Goal: Task Accomplishment & Management: Complete application form

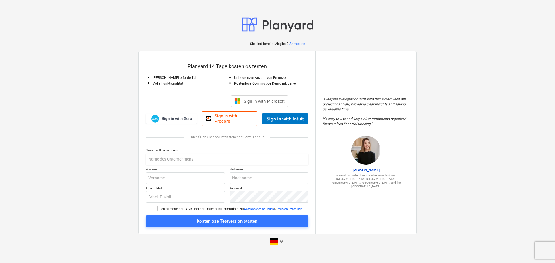
click at [179, 160] on input "text" at bounding box center [227, 160] width 163 height 12
type input "m"
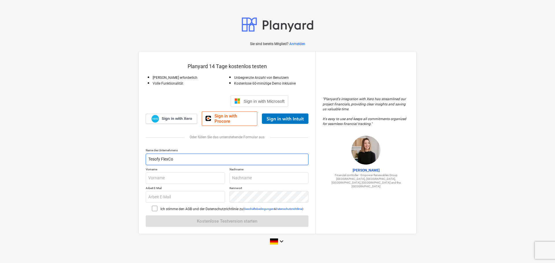
type input "Tesofy FlexCo"
type input "[PERSON_NAME]"
type input "Kickinger"
type input "[PERSON_NAME][EMAIL_ADDRESS][DOMAIN_NAME]"
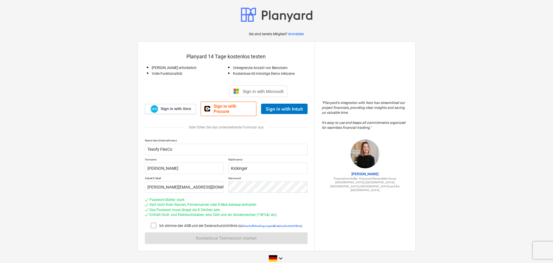
click at [153, 223] on icon at bounding box center [153, 225] width 7 height 7
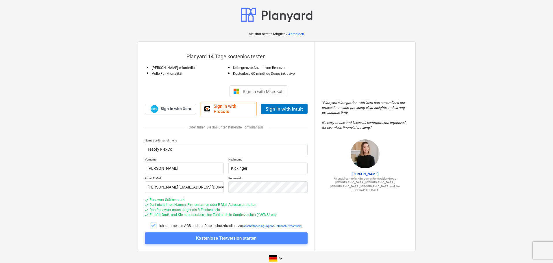
click at [257, 237] on span "Kostenlose Testversion starten" at bounding box center [226, 239] width 149 height 8
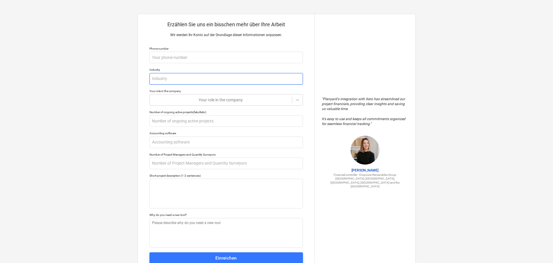
click at [197, 82] on input "text" at bounding box center [225, 79] width 153 height 12
click at [262, 98] on div at bounding box center [221, 100] width 136 height 6
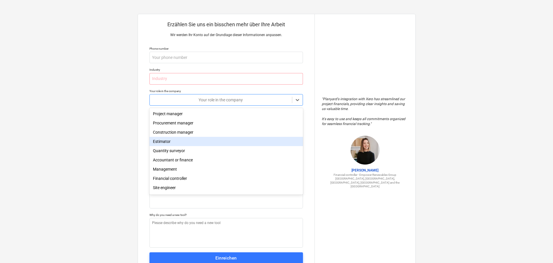
scroll to position [21, 0]
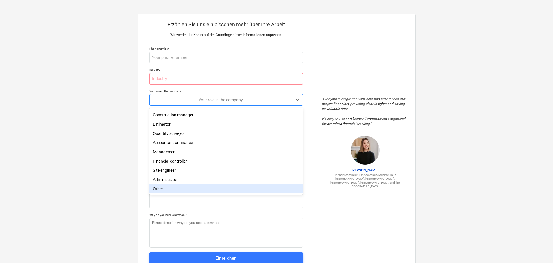
click at [199, 190] on div "Other" at bounding box center [225, 188] width 153 height 9
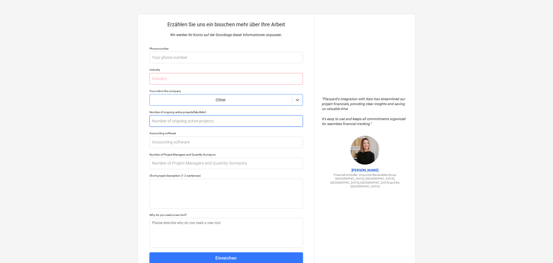
click at [223, 122] on input "text" at bounding box center [225, 121] width 153 height 12
click at [99, 131] on div "Erzählen Sie uns ein bisschen mehr über Ihre Arbeit Wir werden Ihr Konto auf de…" at bounding box center [276, 142] width 553 height 285
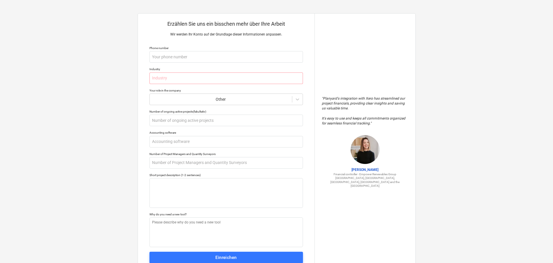
scroll to position [0, 0]
click at [184, 80] on input "text" at bounding box center [225, 79] width 153 height 12
type textarea "x"
type input "R"
type textarea "x"
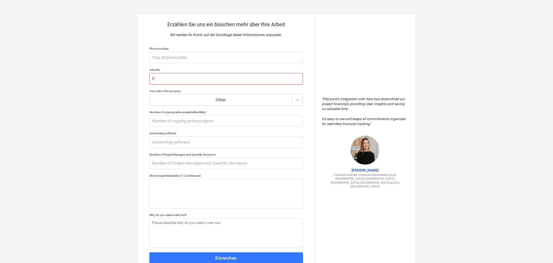
type input "Re"
type textarea "x"
type input "Rel"
type textarea "x"
type input "Re"
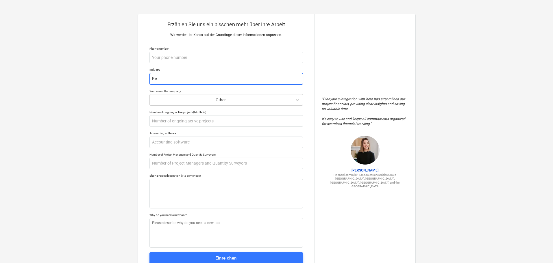
type textarea "x"
type input "Rea"
type textarea "x"
type input "Real"
type textarea "x"
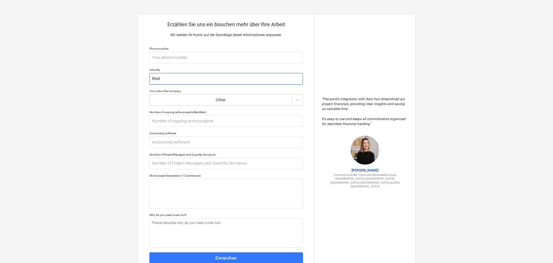
type input "Real"
type textarea "x"
type input "Real E"
type textarea "x"
type input "Real Es"
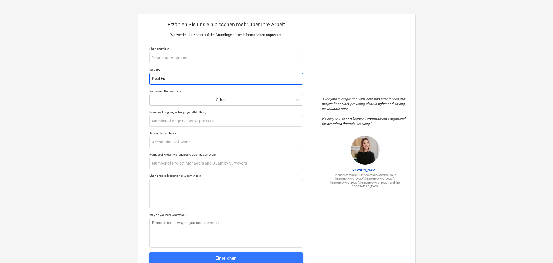
type textarea "x"
type input "Real Est"
type textarea "x"
type input "Real Esta"
type textarea "x"
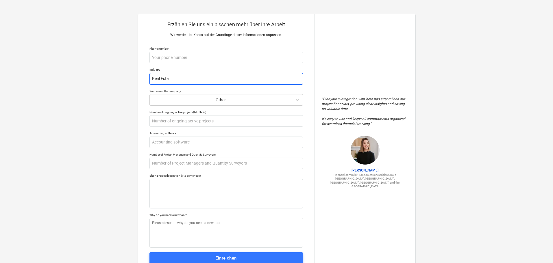
type input "Real Estat"
type textarea "x"
type input "Real Estate"
type textarea "x"
type input "Real Estate"
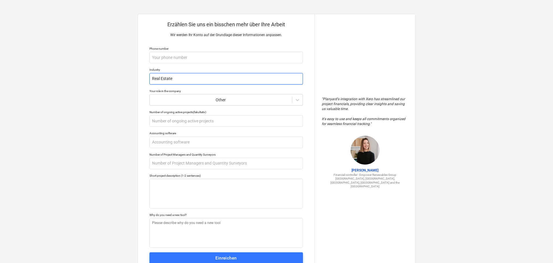
type textarea "x"
type input "Real Estate C"
type textarea "x"
type input "Real Estate Co"
type textarea "x"
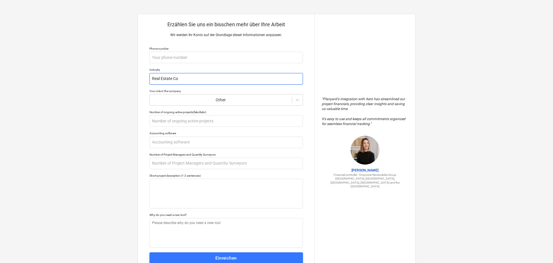
type input "Real Estate Con"
type textarea "x"
type input "Real Estate Consl"
type textarea "x"
type input "Real Estate Conslt"
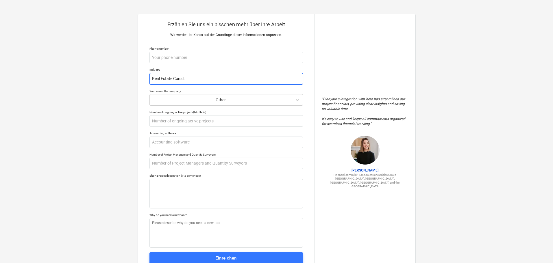
type textarea "x"
type input "Real Estate Consl"
type textarea "x"
type input "Real Estate Cons"
type textarea "x"
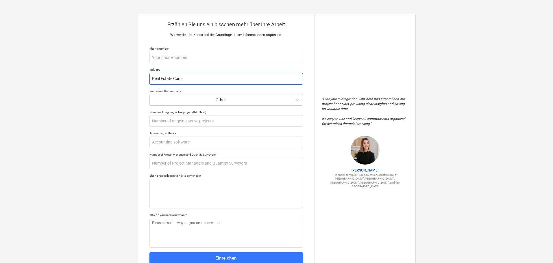
type input "Real Estate Consu"
type textarea "x"
type input "Real Estate Consul"
type textarea "x"
type input "Real Estate Consult"
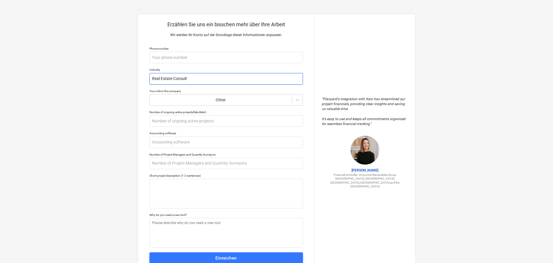
type textarea "x"
type input "Real Estate Consulti"
type textarea "x"
type input "Real Estate Consulting"
type textarea "x"
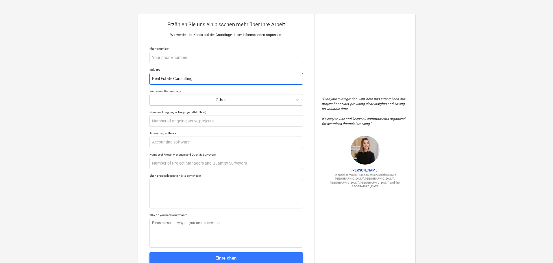
type input "Real Estate Consulting"
click at [141, 128] on div "Erzählen Sie uns ein bisschen mehr über Ihre Arbeit Wir werden Ihr Konto auf de…" at bounding box center [226, 142] width 177 height 257
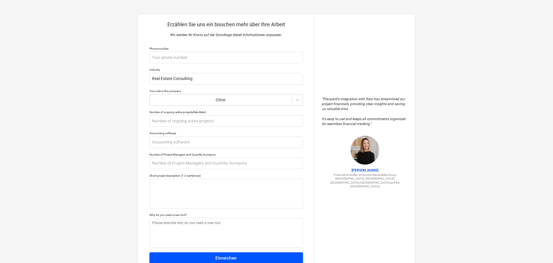
click at [220, 258] on div "Einreichen" at bounding box center [225, 259] width 21 height 8
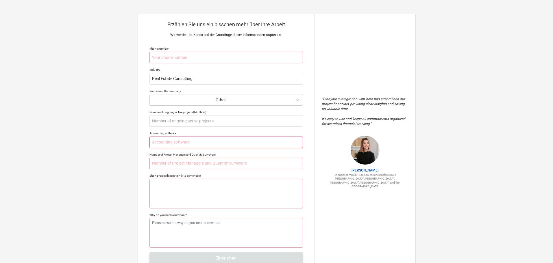
click at [196, 141] on input "text" at bounding box center [225, 143] width 153 height 12
type textarea "x"
type input "N"
type textarea "x"
type input "No"
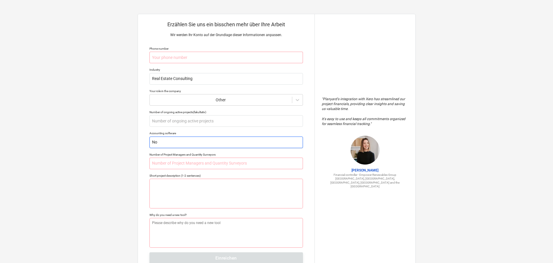
type textarea "x"
type input "N"
type textarea "x"
type input "No"
type textarea "x"
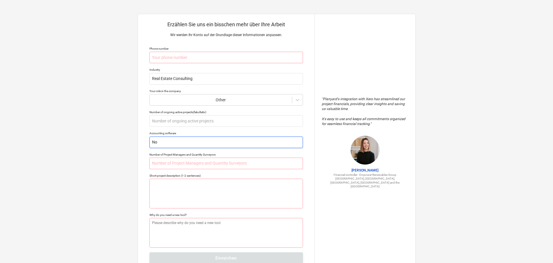
type input "No"
type textarea "x"
type input "No"
type textarea "x"
type input "N"
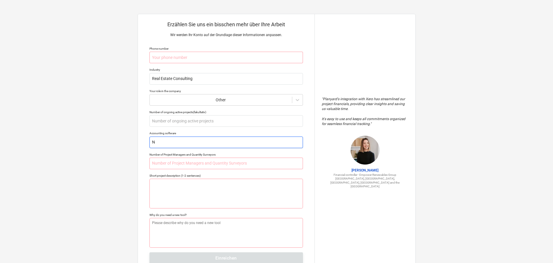
type textarea "x"
type input "N"
type textarea "x"
type input "No"
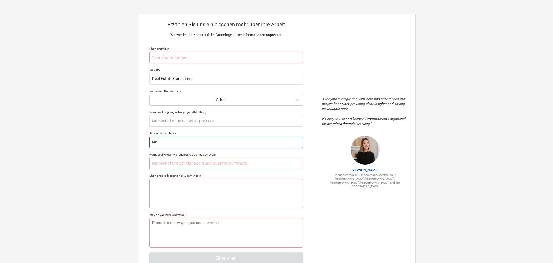
type textarea "x"
type input "No"
type textarea "x"
type input "No A"
type textarea "x"
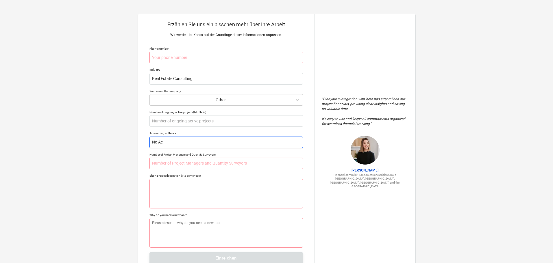
type input "No Acc"
type textarea "x"
type input "No Acco"
type textarea "x"
type input "No Accou"
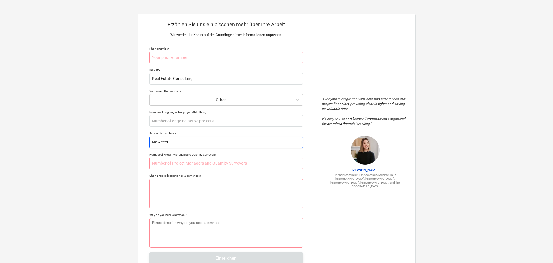
type textarea "x"
type input "No Accoun"
type textarea "x"
type input "No Account"
type textarea "x"
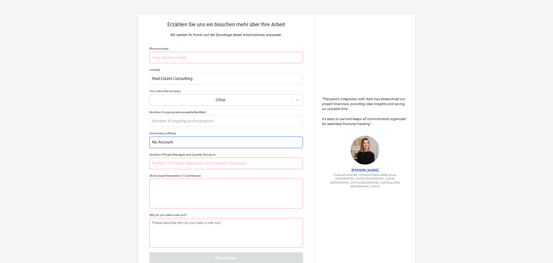
type input "No Account"
type textarea "x"
type input "No Account i"
type textarea "x"
type input "No Account"
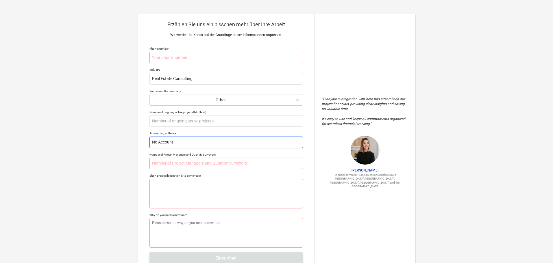
type textarea "x"
type input "No Accounti"
type textarea "x"
type input "No Accountiu"
type textarea "x"
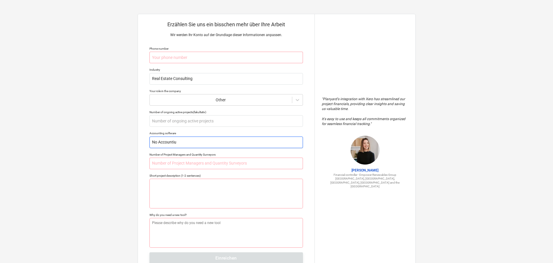
type input "No Accountiun"
type textarea "x"
type input "No Accountiung"
type textarea "x"
type input "No Accountiung"
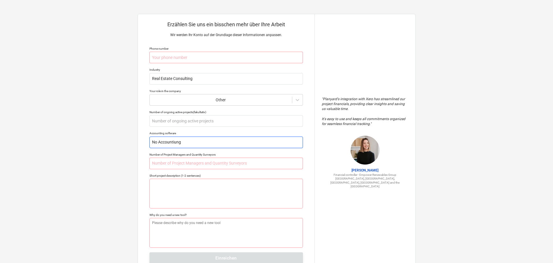
type textarea "x"
type input "No Accountiung"
type textarea "x"
type input "No Accountiun"
type textarea "x"
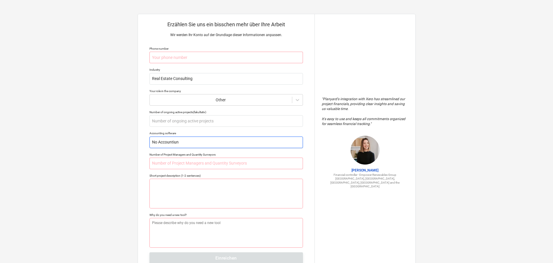
type input "No Accountiu"
type textarea "x"
type input "No Accounti"
type textarea "x"
type input "No Accountin"
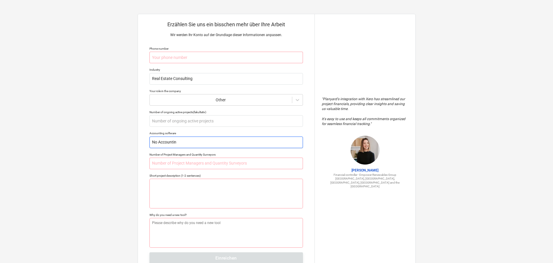
type textarea "x"
type input "No Accounting"
type textarea "x"
type input "No Accounting"
type textarea "x"
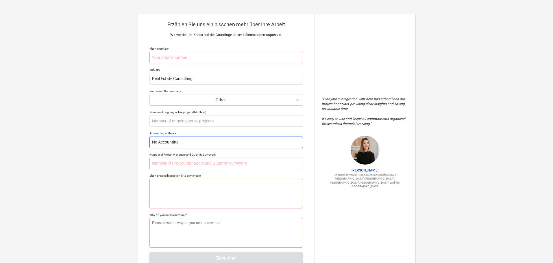
type input "No Accounting S"
type textarea "x"
type input "No Accounting So"
type textarea "x"
type input "No Accounting Sof"
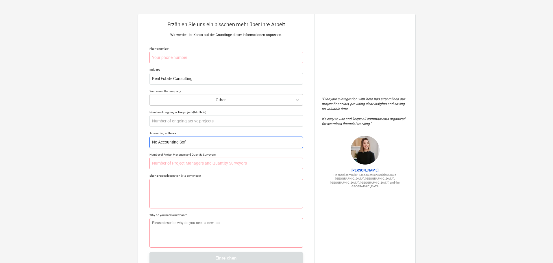
type textarea "x"
type input "No Accounting Soft"
type textarea "x"
type input "No Accounting Softw"
type textarea "x"
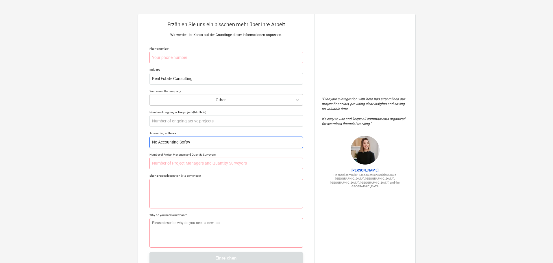
type input "No Accounting Softwa"
type textarea "x"
type input "No Accounting Softwar"
type textarea "x"
type input "No Accounting Software"
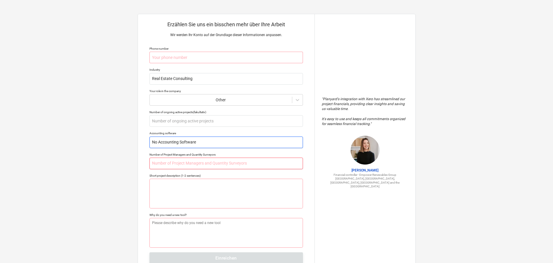
type textarea "x"
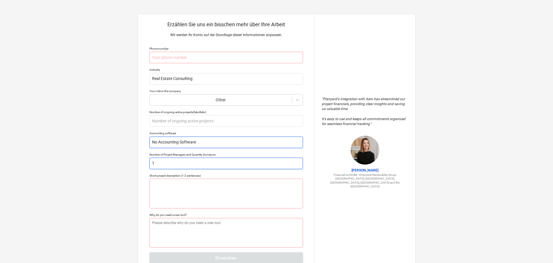
type input "1"
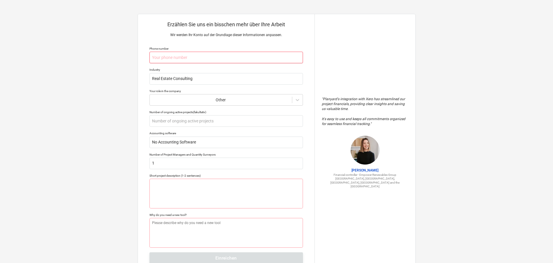
click at [185, 62] on input "text" at bounding box center [225, 58] width 153 height 12
type textarea "x"
type input "+"
type textarea "x"
type input "+4"
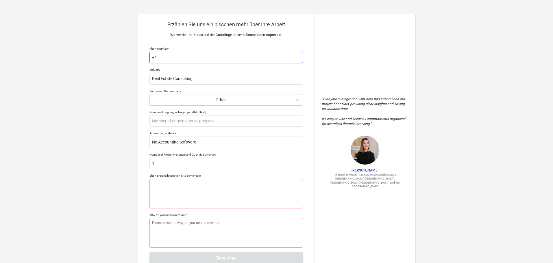
type textarea "x"
type input "+43"
type textarea "x"
type input "+436"
type textarea "x"
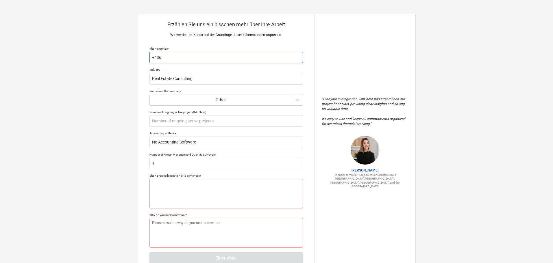
type input "+4366"
type textarea "x"
type input "+43664"
type textarea "x"
type input "+436648"
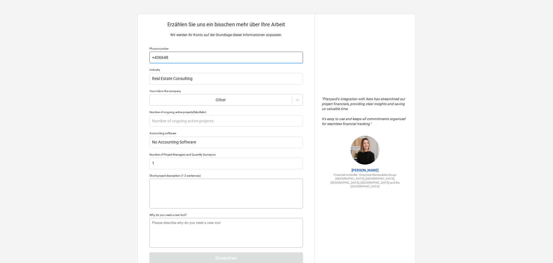
type textarea "x"
type input "+4366488"
type textarea "x"
type input "+43664881"
type textarea "x"
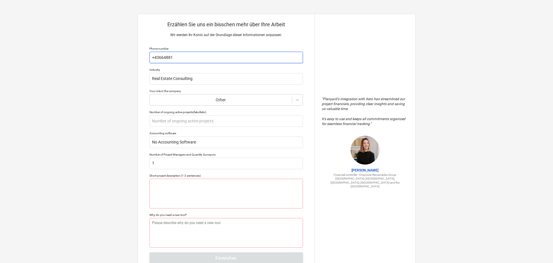
type input "[PHONE_NUMBER]"
type textarea "x"
type input "[PHONE_NUMBER]"
type textarea "x"
type input "[PHONE_NUMBER]"
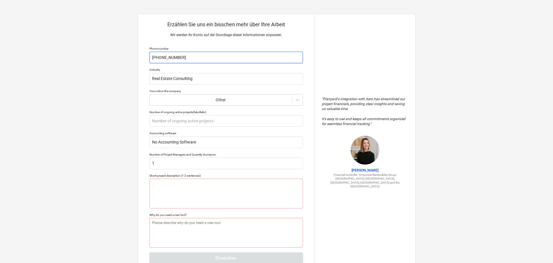
type textarea "x"
type input "[PHONE_NUMBER]"
type textarea "x"
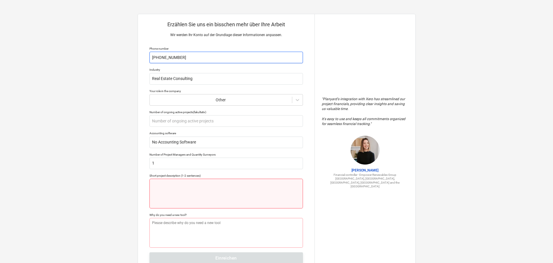
type input "[PHONE_NUMBER]"
click at [191, 181] on textarea at bounding box center [225, 194] width 153 height 30
type textarea "x"
type textarea "C"
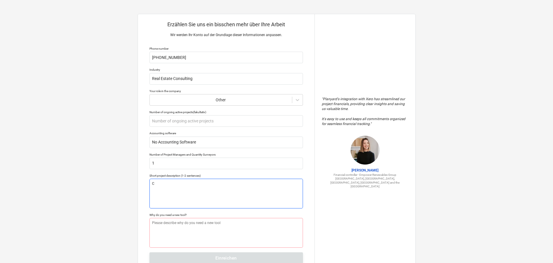
type textarea "x"
type textarea "Co"
type textarea "x"
type textarea "Con"
type textarea "x"
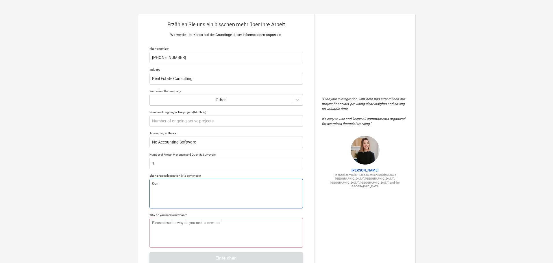
type textarea "Cons"
type textarea "x"
type textarea "Consu"
type textarea "x"
type textarea "Consul"
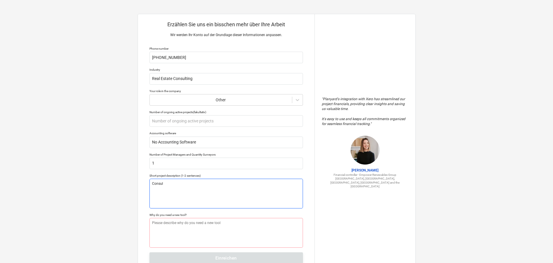
type textarea "x"
type textarea "Consult"
type textarea "x"
type textarea "Consulti"
type textarea "x"
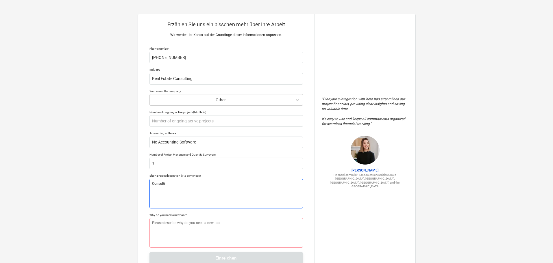
type textarea "Consultin"
type textarea "x"
type textarea "Consulting"
type textarea "x"
type textarea "Consulting"
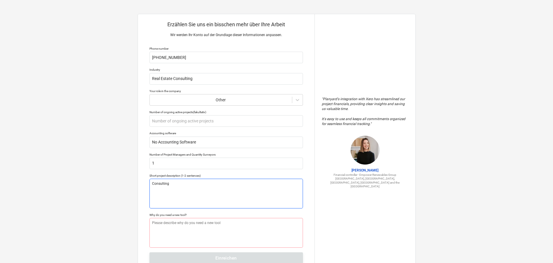
type textarea "x"
type textarea "Consulting R"
type textarea "x"
type textarea "Consulting Rea"
type textarea "x"
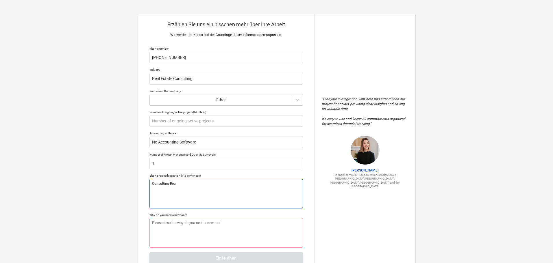
type textarea "Consulting Real"
type textarea "x"
type textarea "Consulting Real"
type textarea "x"
drag, startPoint x: 199, startPoint y: 184, endPoint x: 141, endPoint y: 189, distance: 58.3
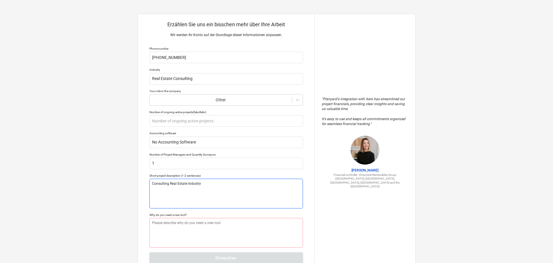
click at [141, 189] on div "Erzählen Sie uns ein bisschen mehr über Ihre Arbeit Wir werden Ihr Konto auf de…" at bounding box center [226, 142] width 177 height 257
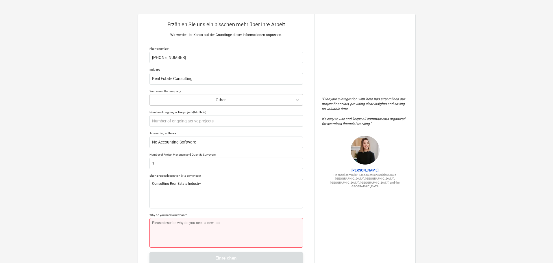
click at [168, 225] on textarea at bounding box center [225, 233] width 153 height 30
paste textarea "Consulting Real Estate Industry"
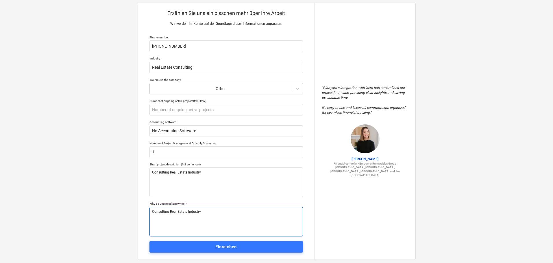
scroll to position [22, 0]
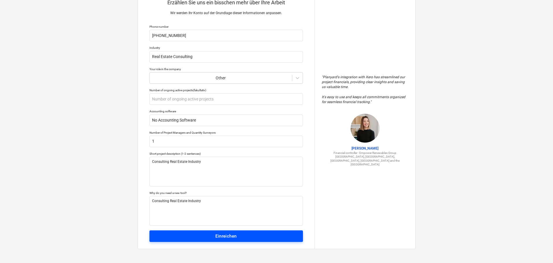
click at [242, 231] on button "Einreichen" at bounding box center [225, 237] width 153 height 12
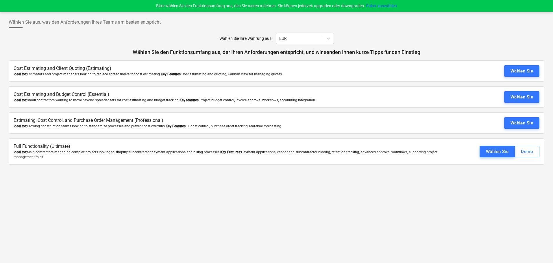
drag, startPoint x: 523, startPoint y: 129, endPoint x: 337, endPoint y: 201, distance: 199.5
click at [337, 201] on div "Wählen Sie aus, was den Anforderungen Ihres Teams am besten entspricht Wählen S…" at bounding box center [276, 137] width 553 height 251
drag, startPoint x: 338, startPoint y: 201, endPoint x: 423, endPoint y: 179, distance: 87.8
click at [338, 201] on div "Wählen Sie aus, was den Anforderungen Ihres Teams am besten entspricht Wählen S…" at bounding box center [276, 137] width 553 height 251
click at [497, 151] on div "Wählen Sie" at bounding box center [497, 152] width 23 height 8
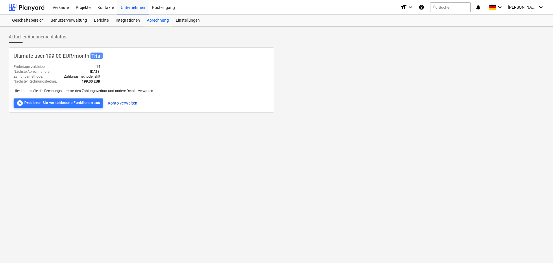
click at [131, 106] on button "Konto verwalten" at bounding box center [122, 103] width 29 height 9
click at [357, 70] on div "Ultimate user 199.00 EUR / month Trial Probetage verbleiben : 14 Nächste Abrech…" at bounding box center [277, 79] width 536 height 65
click at [542, 5] on icon "keyboard_arrow_down" at bounding box center [540, 7] width 7 height 7
click at [542, 5] on div at bounding box center [276, 131] width 553 height 263
click at [30, 102] on div "offline_bolt Probieren Sie verschiedene Funktionen aus" at bounding box center [58, 103] width 84 height 7
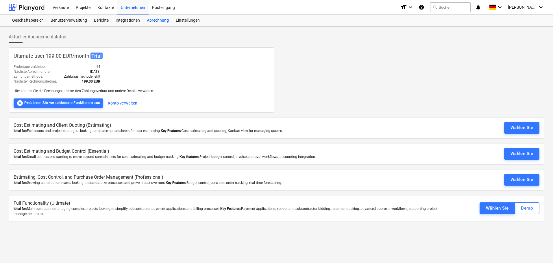
click at [393, 94] on div "Ultimate user 199.00 EUR / month Trial Probetage verbleiben : 14 Nächste Abrech…" at bounding box center [277, 79] width 536 height 65
click at [522, 180] on div "Wählen Sie" at bounding box center [521, 180] width 23 height 8
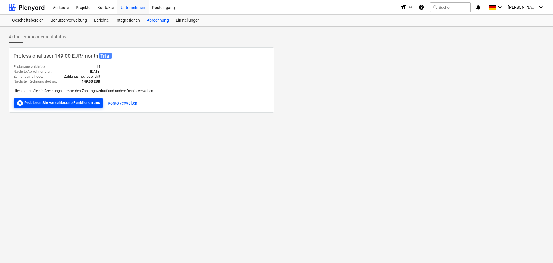
click at [88, 104] on div "offline_bolt Probieren Sie verschiedene Funktionen aus" at bounding box center [58, 103] width 84 height 7
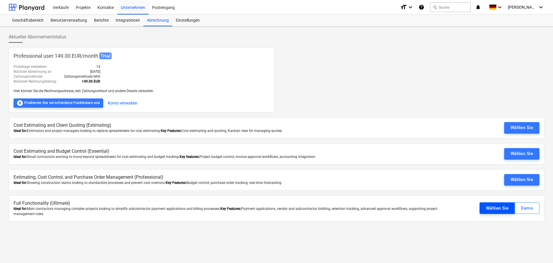
click at [498, 213] on button "Wählen Sie" at bounding box center [496, 209] width 35 height 12
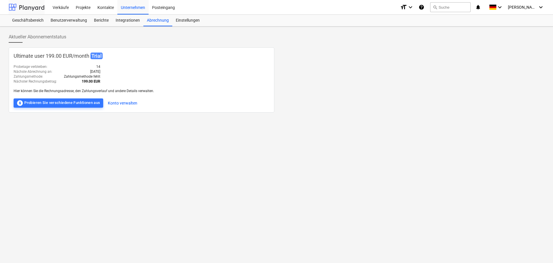
click at [25, 6] on div at bounding box center [27, 7] width 36 height 14
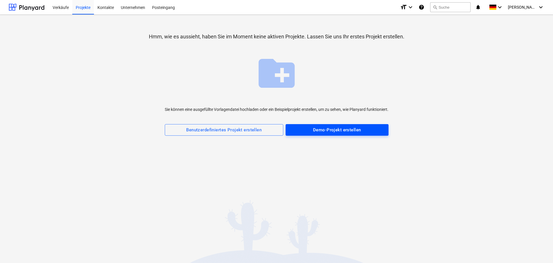
click at [361, 130] on div "Demo-Projekt erstellen" at bounding box center [337, 130] width 48 height 8
